Goal: Check status

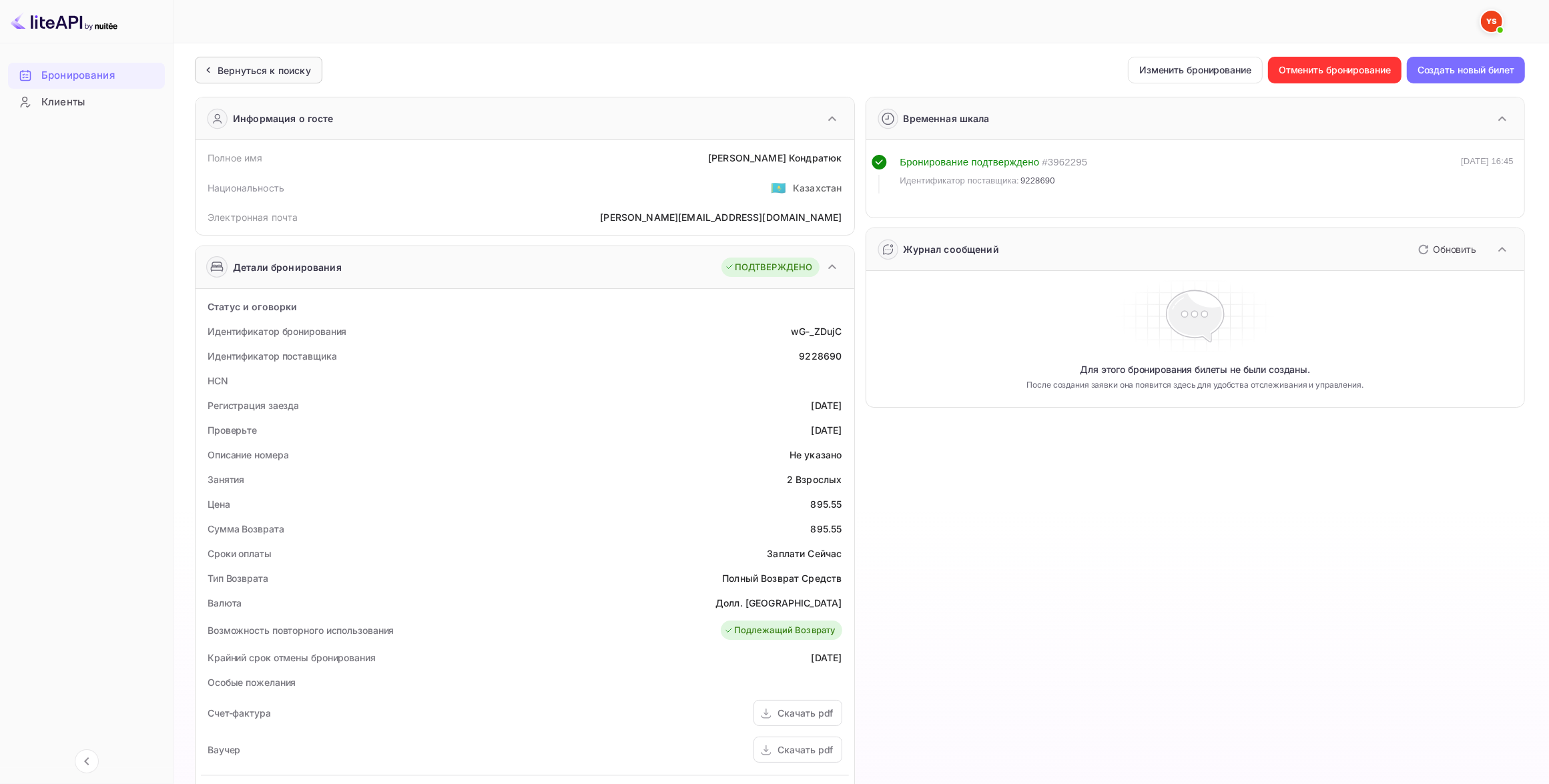
click at [241, 67] on div "Вернуться к поиску" at bounding box center [265, 70] width 94 height 14
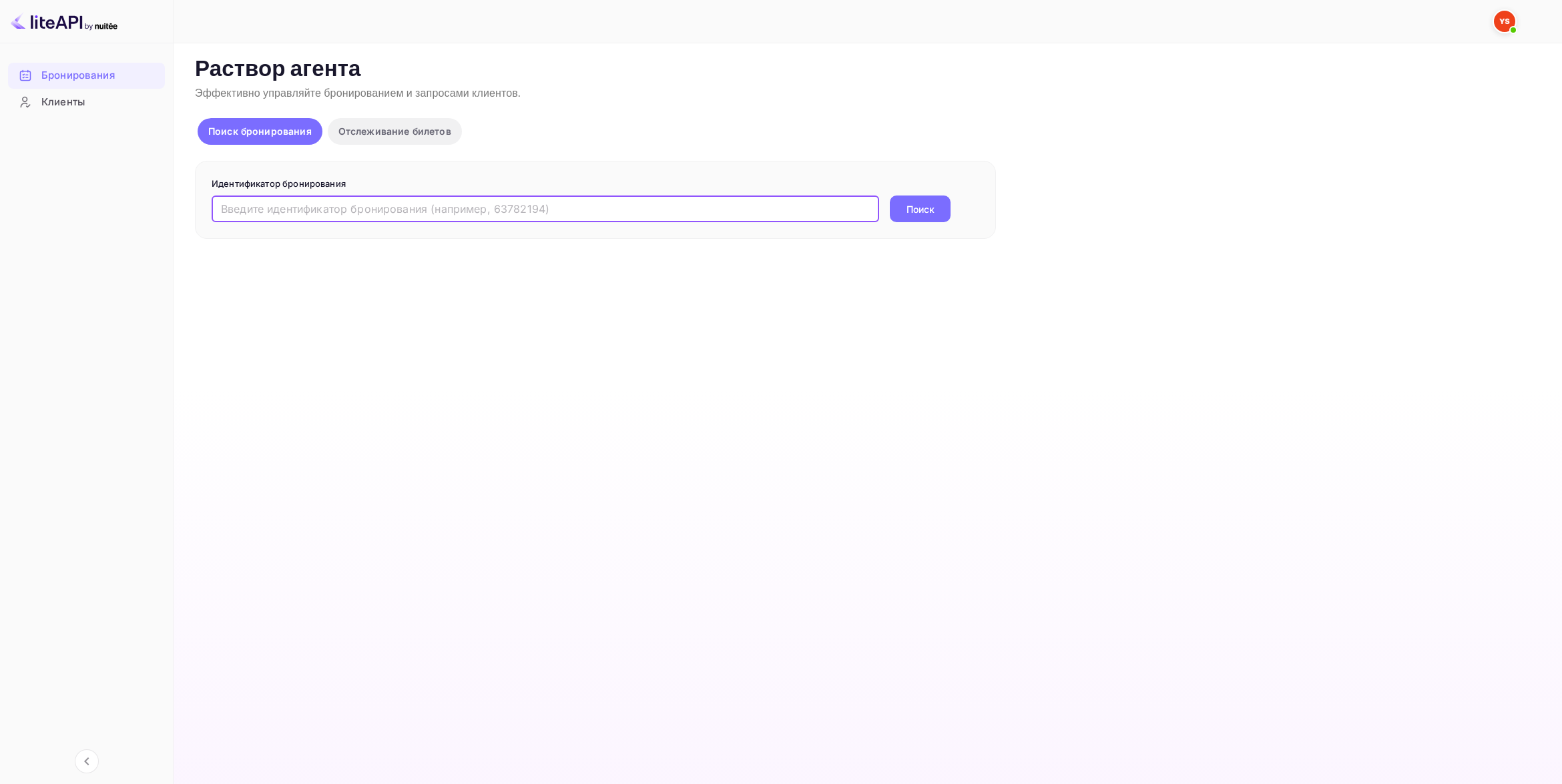
paste input "8903387"
type input "8903387"
click at [929, 207] on button "Поиск" at bounding box center [920, 208] width 61 height 27
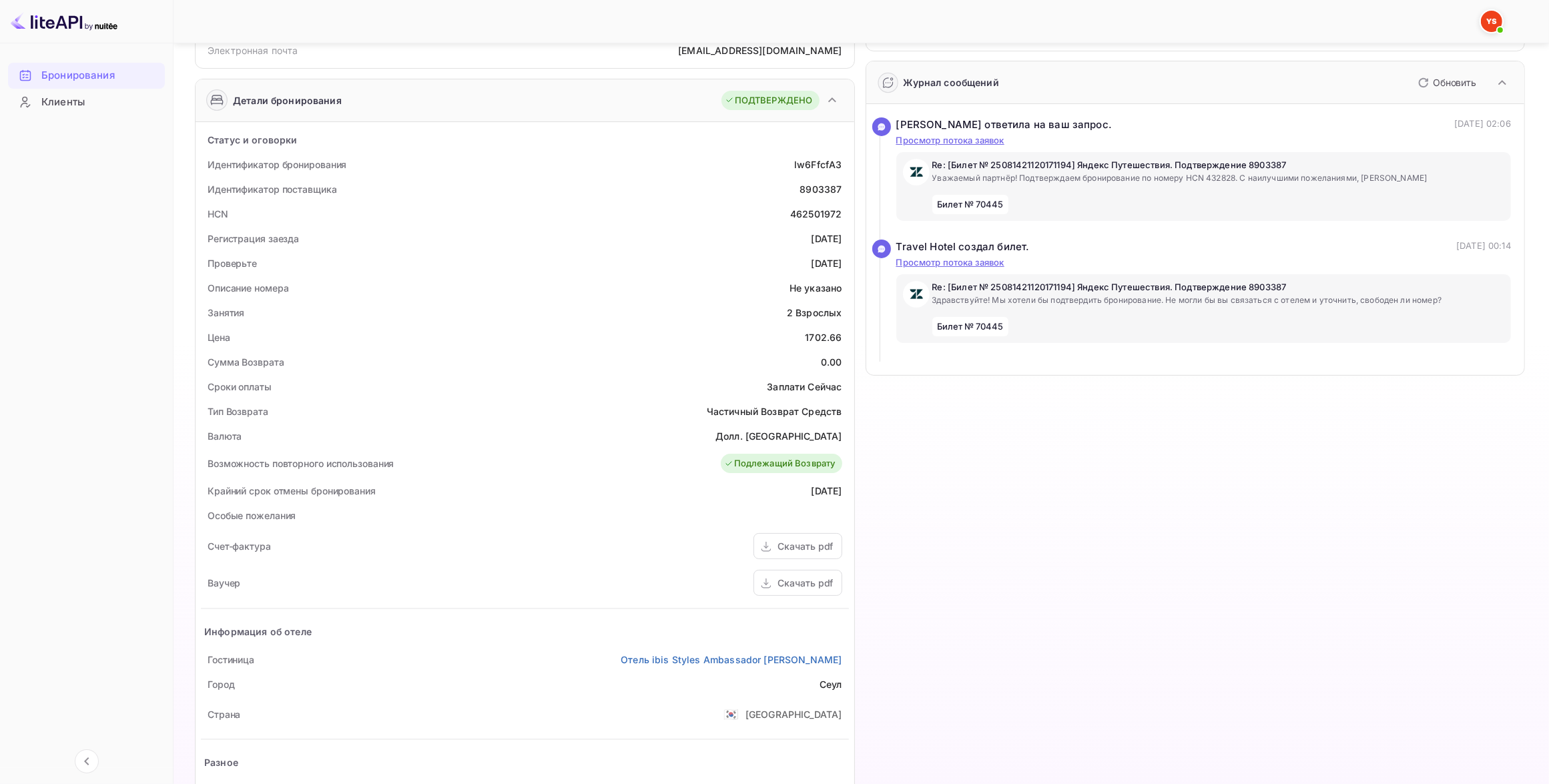
scroll to position [250, 0]
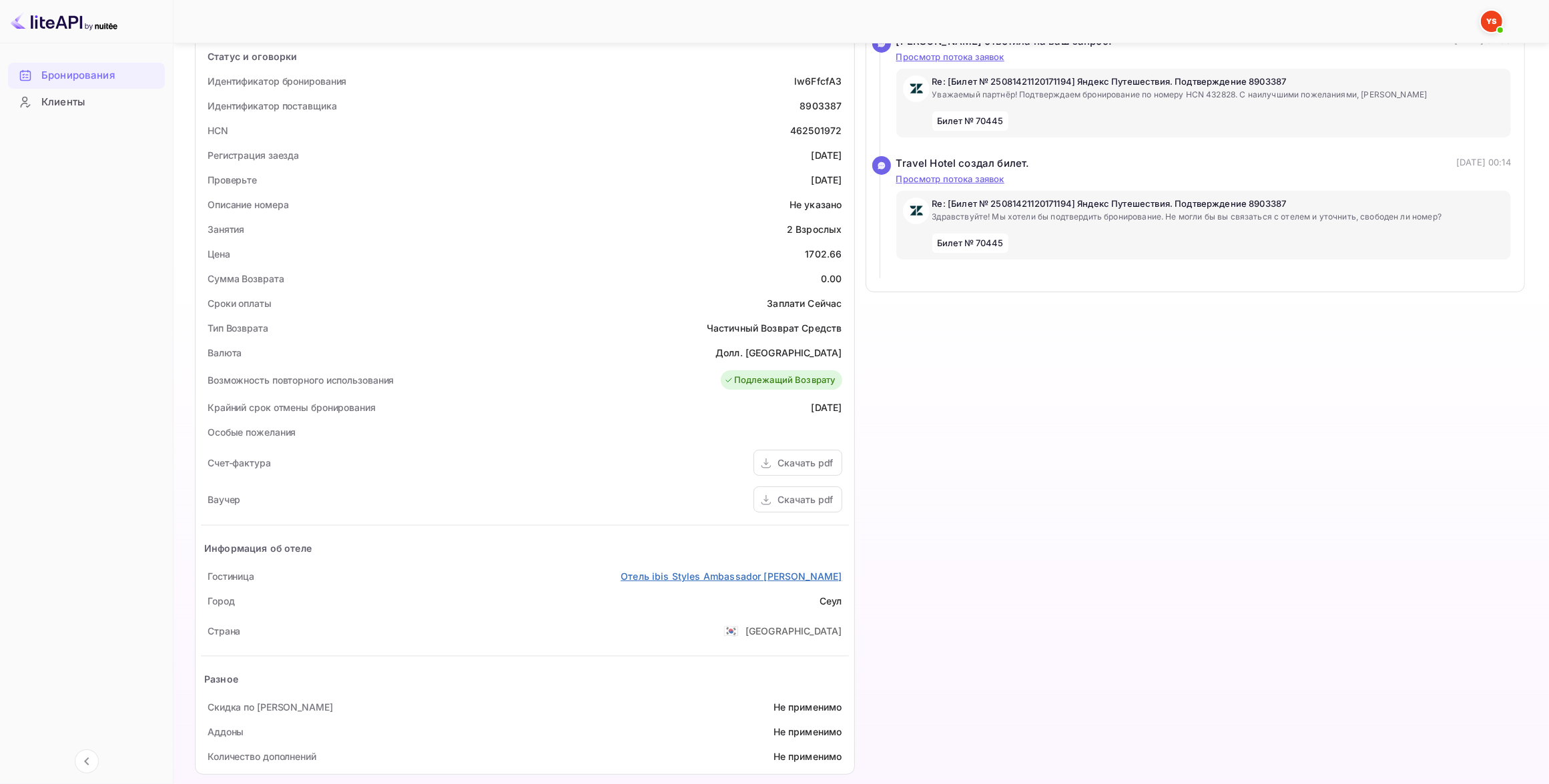
click at [718, 578] on link "Отель ibis Styles Ambassador [PERSON_NAME]" at bounding box center [731, 576] width 221 height 14
click at [804, 499] on div "Скачать pdf" at bounding box center [806, 499] width 56 height 14
